Goal: Task Accomplishment & Management: Use online tool/utility

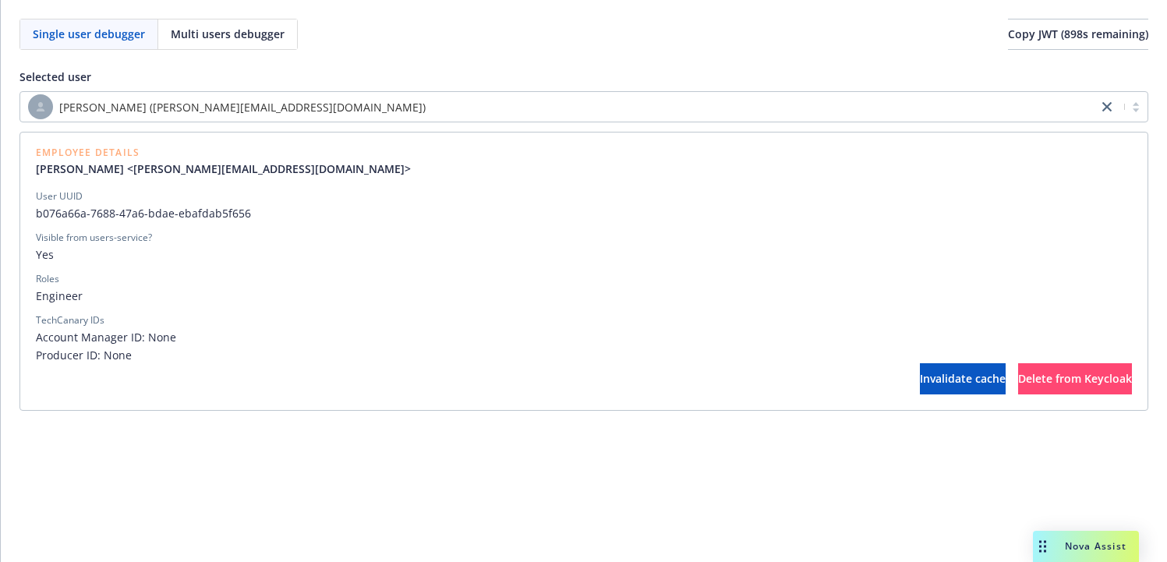
click at [67, 216] on span "b076a66a-7688-47a6-bdae-ebafdab5f656" at bounding box center [584, 213] width 1096 height 16
copy span "b076a66a-7688-47a6-bdae-ebafdab5f656"
